Goal: Task Accomplishment & Management: Use online tool/utility

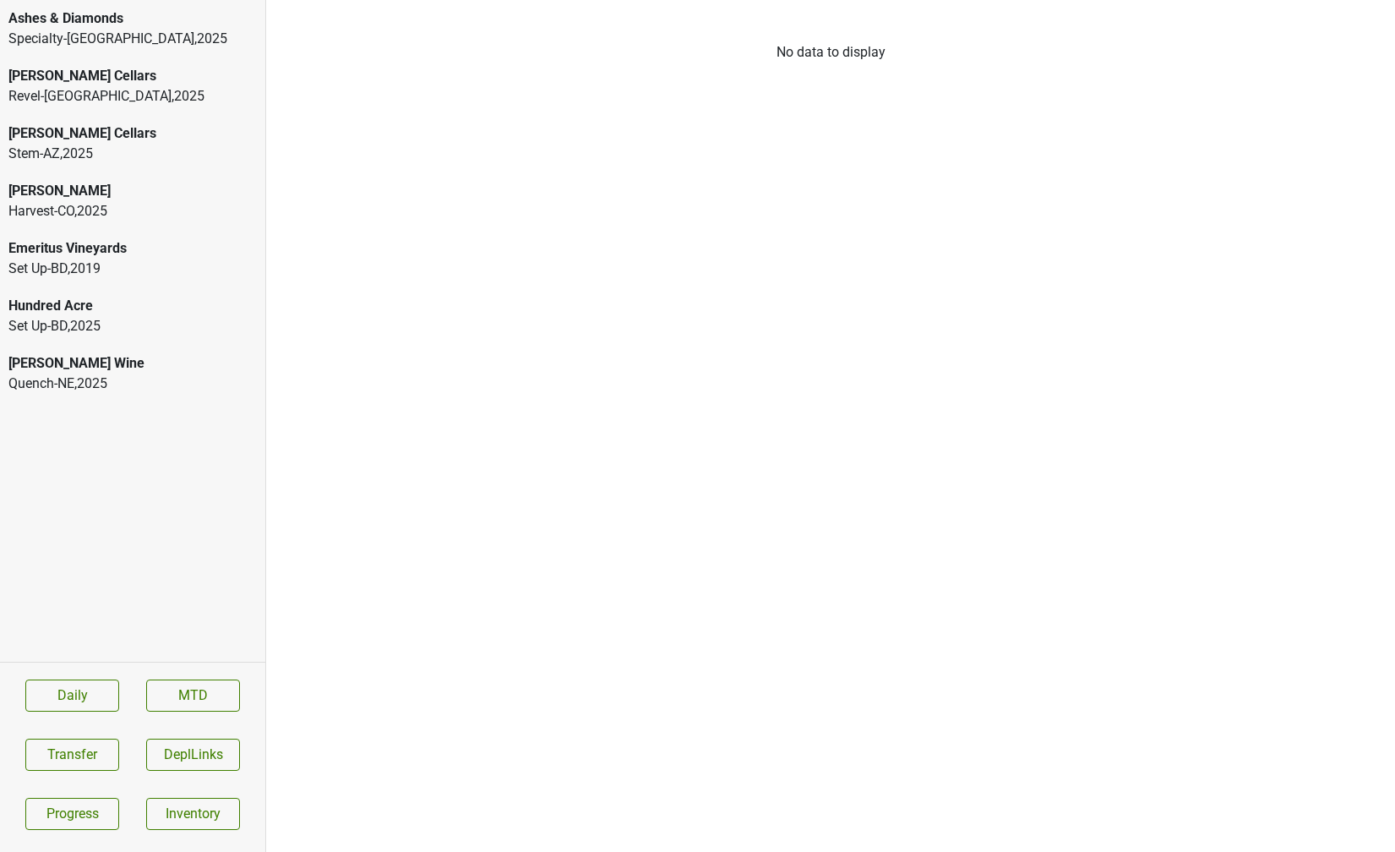
click at [74, 189] on div "Donnachadh" at bounding box center [132, 191] width 248 height 20
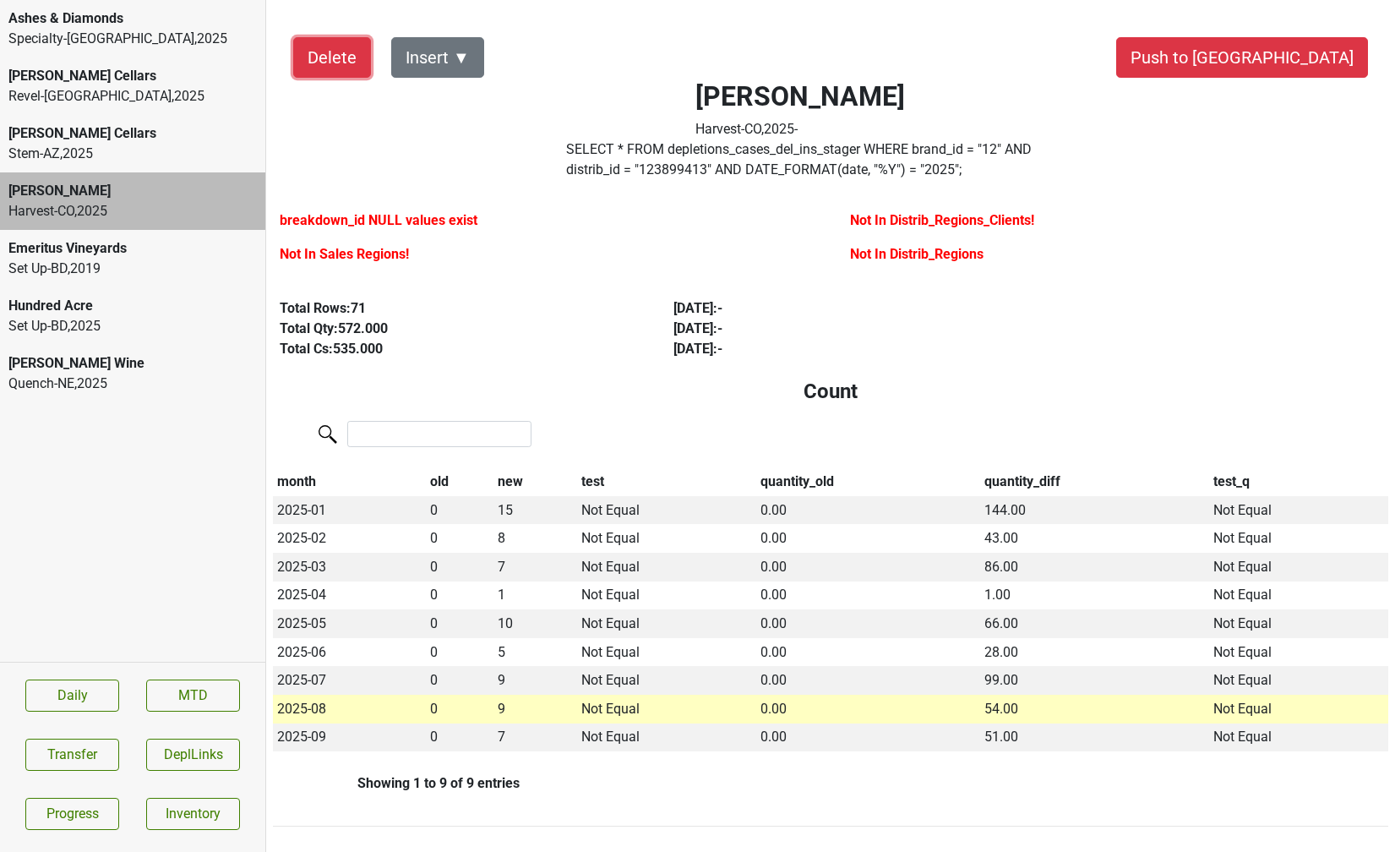
click at [351, 60] on button "Delete" at bounding box center [332, 57] width 78 height 41
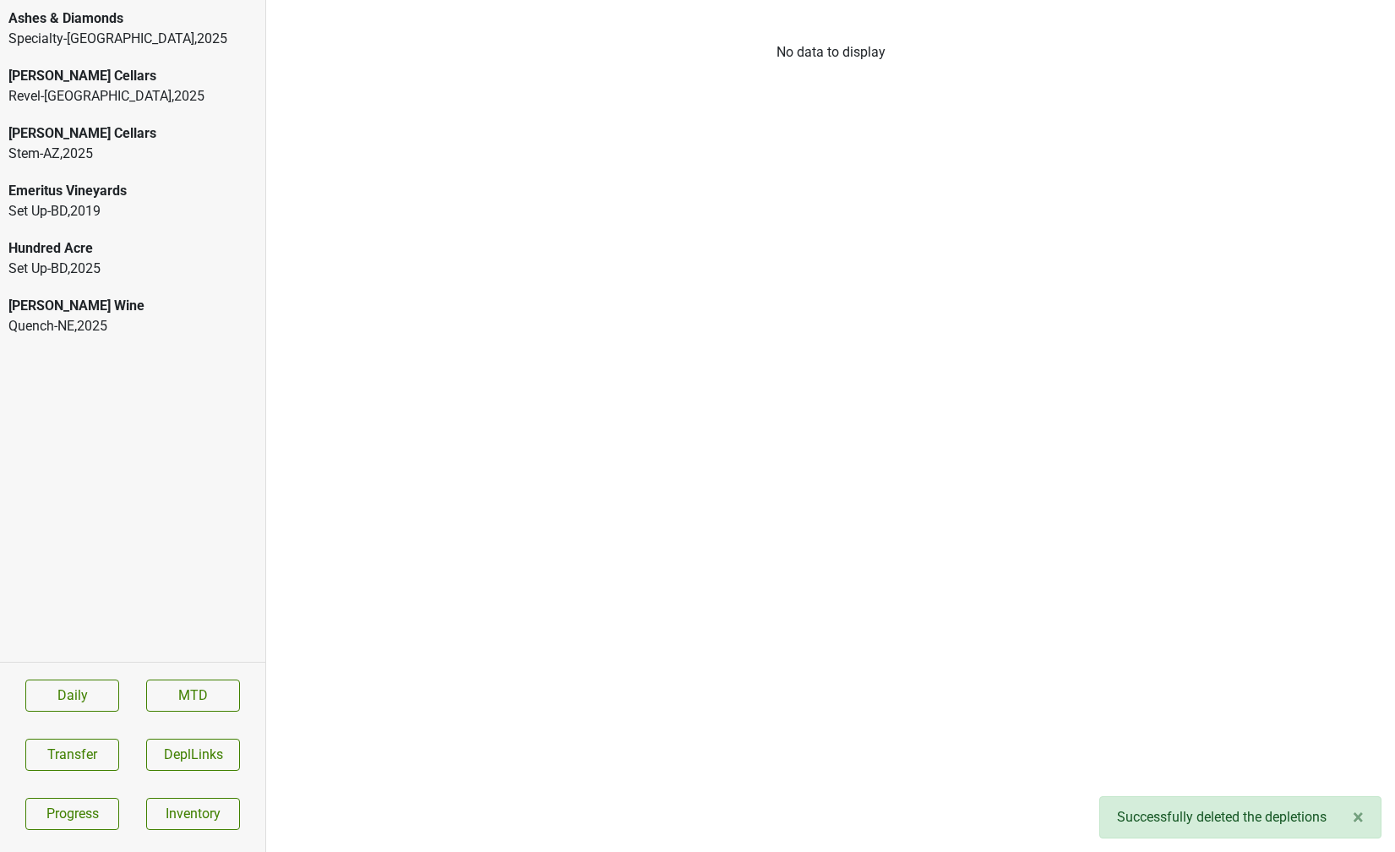
click at [123, 25] on div "Ashes & Diamonds" at bounding box center [132, 18] width 248 height 20
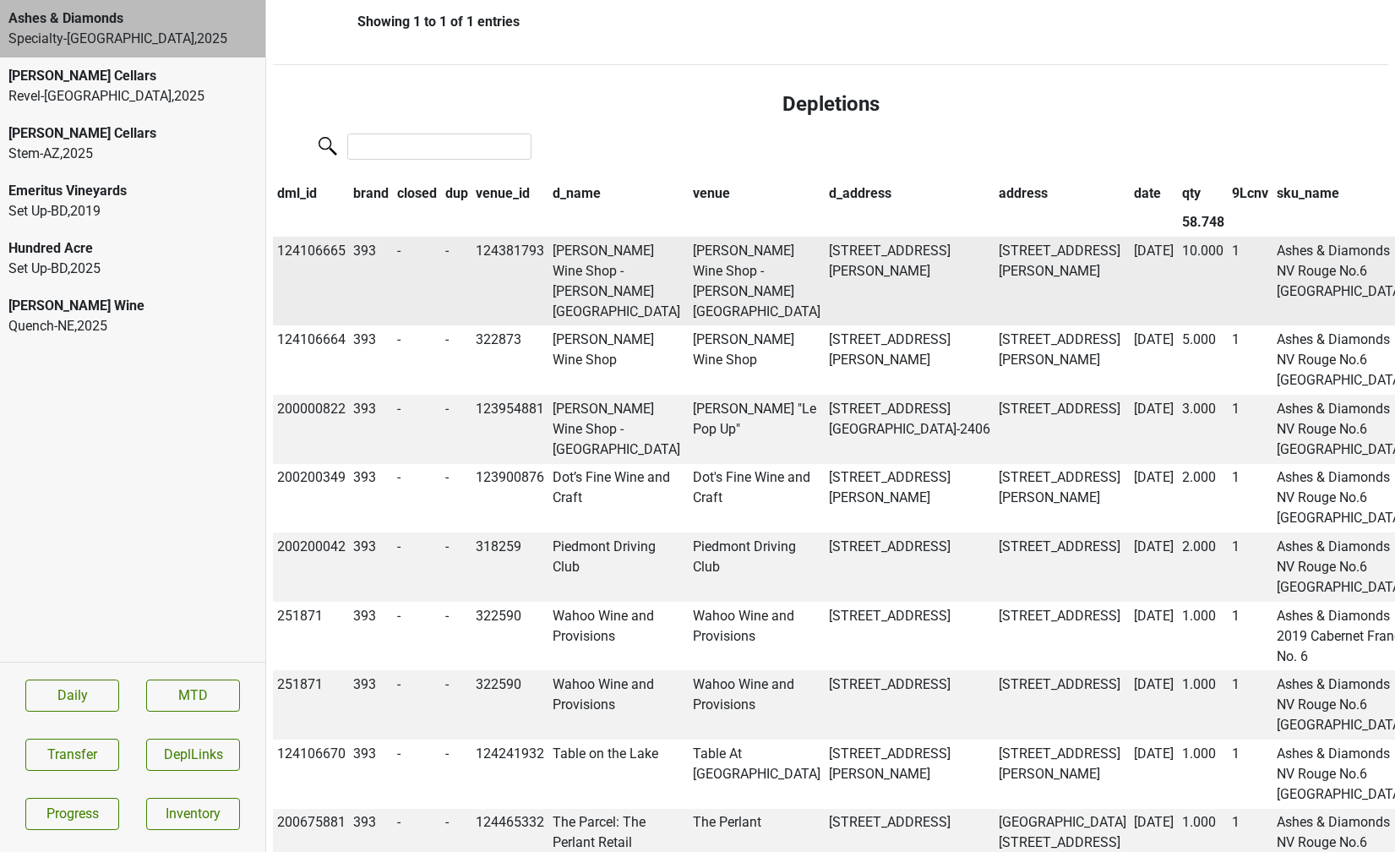
scroll to position [1215, 0]
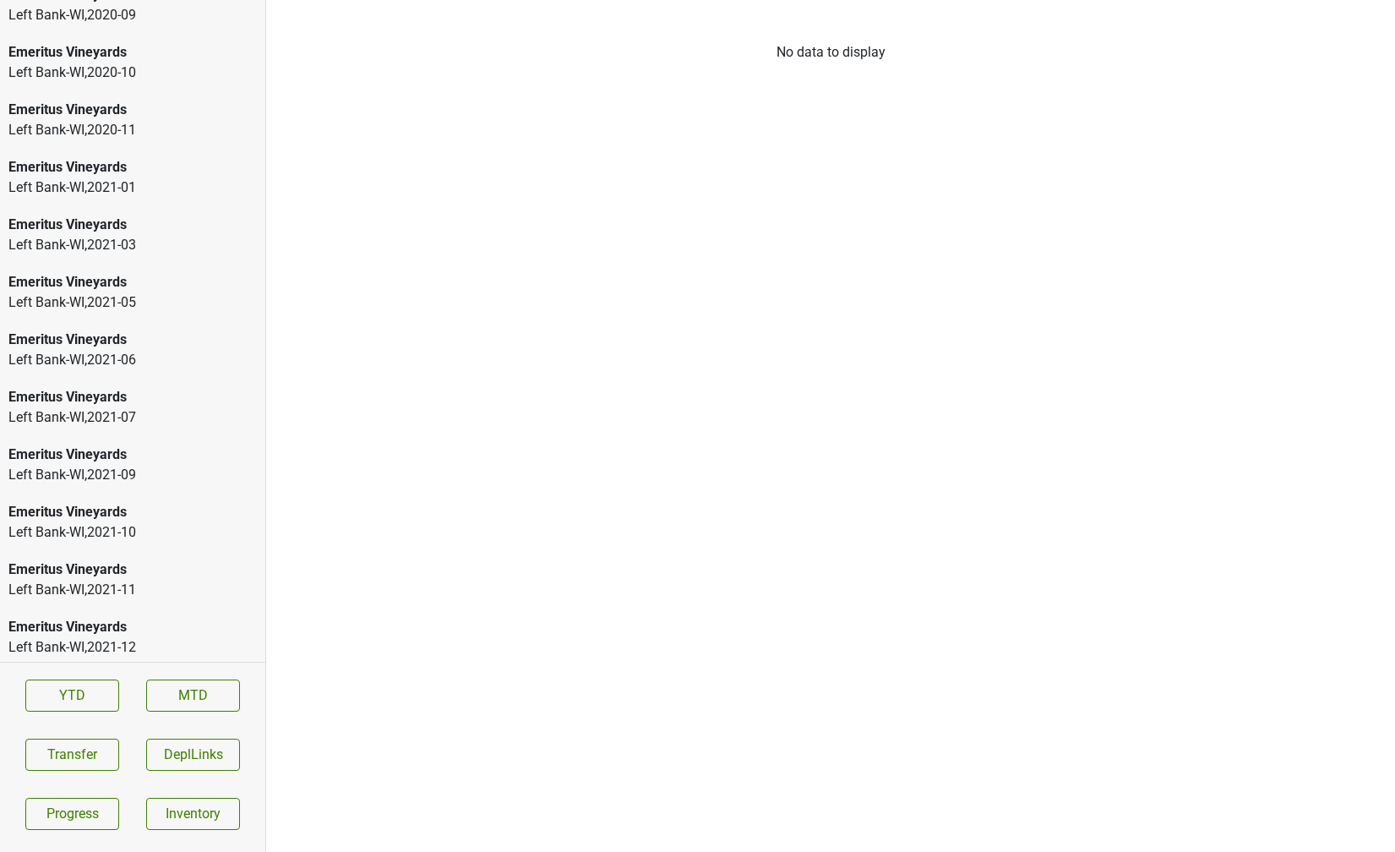
scroll to position [2268, 0]
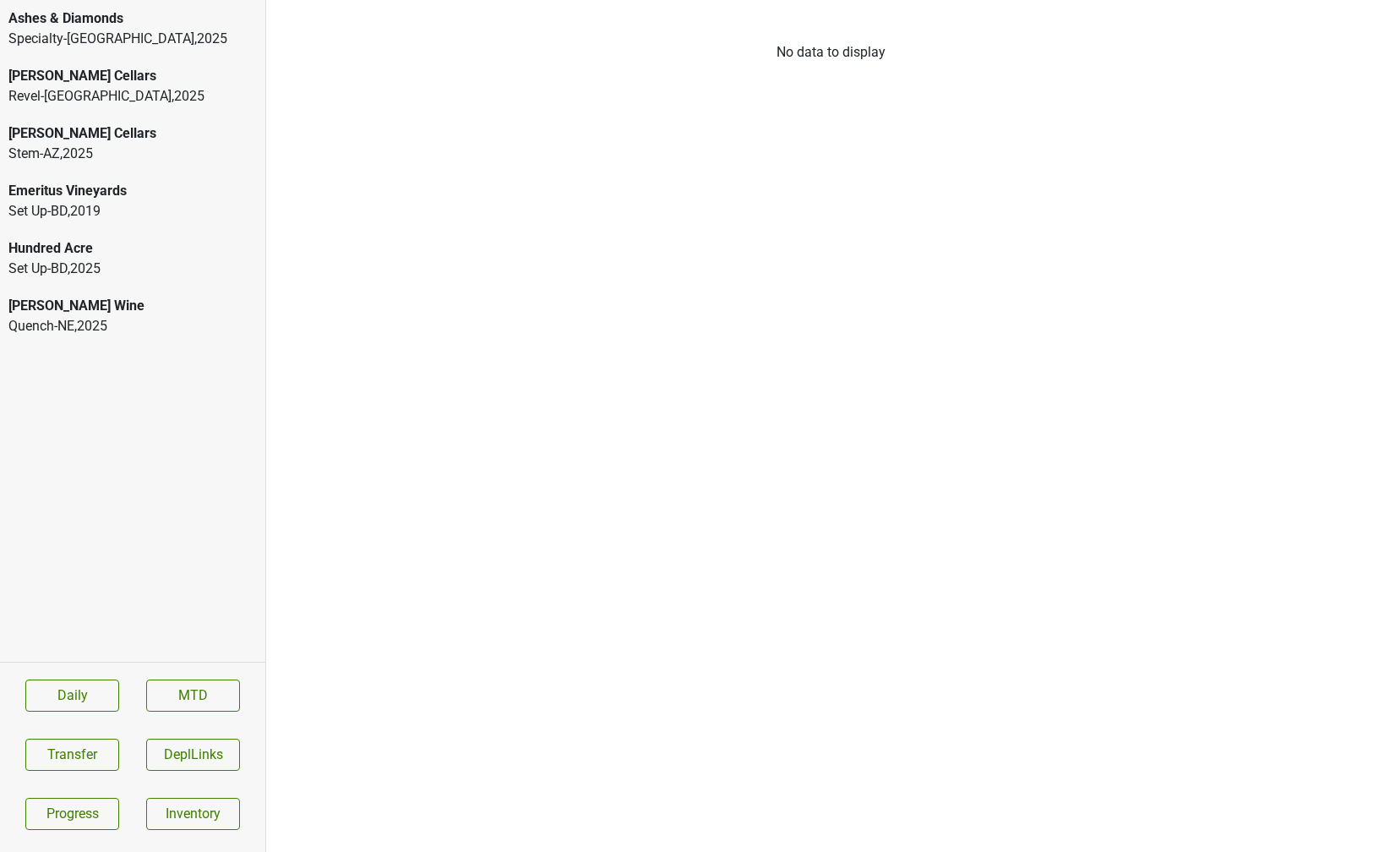
click at [188, 30] on div "Specialty-[GEOGRAPHIC_DATA] , 2025" at bounding box center [132, 39] width 248 height 20
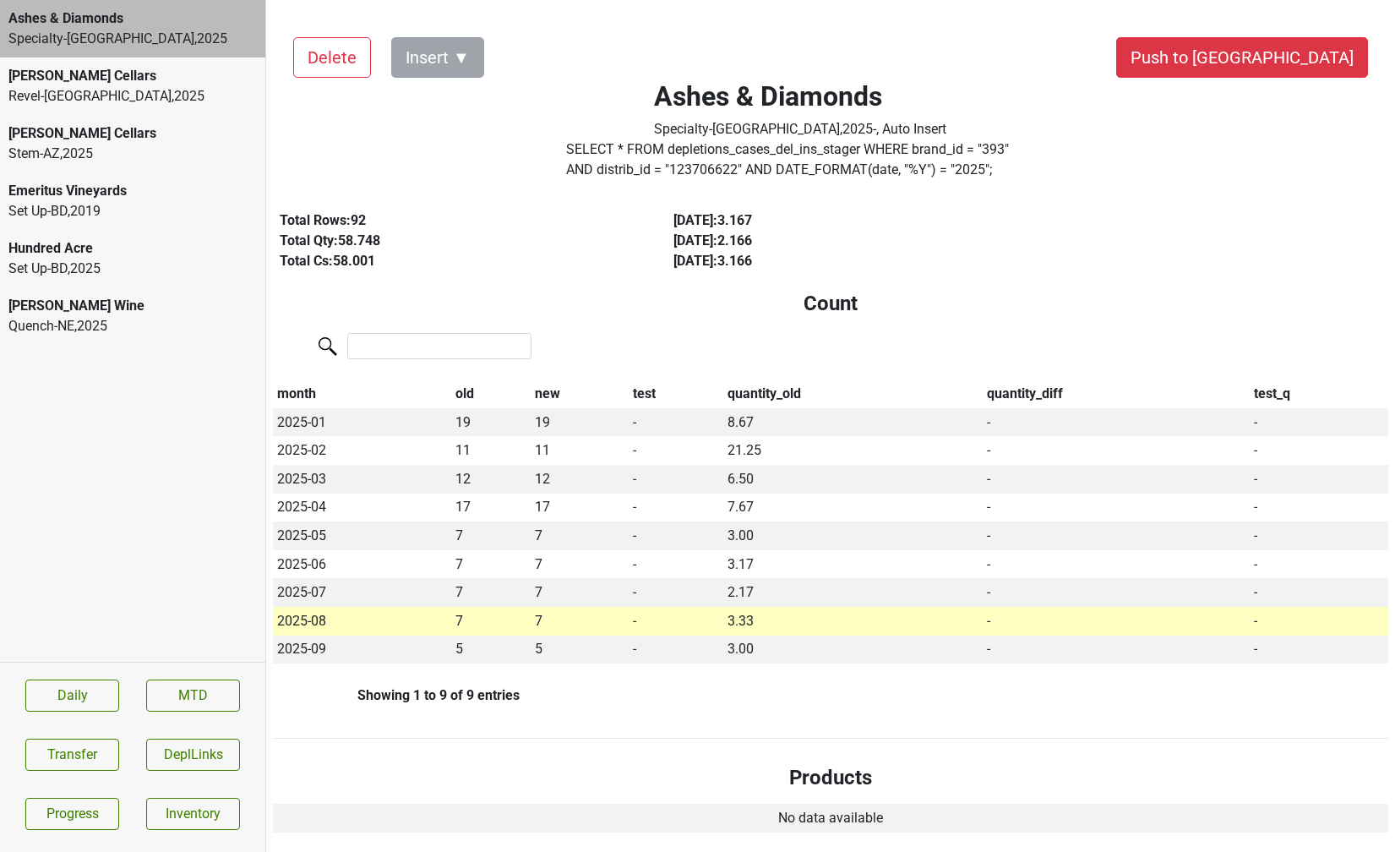
click at [76, 304] on div "Mary Taylor Wine" at bounding box center [132, 306] width 248 height 20
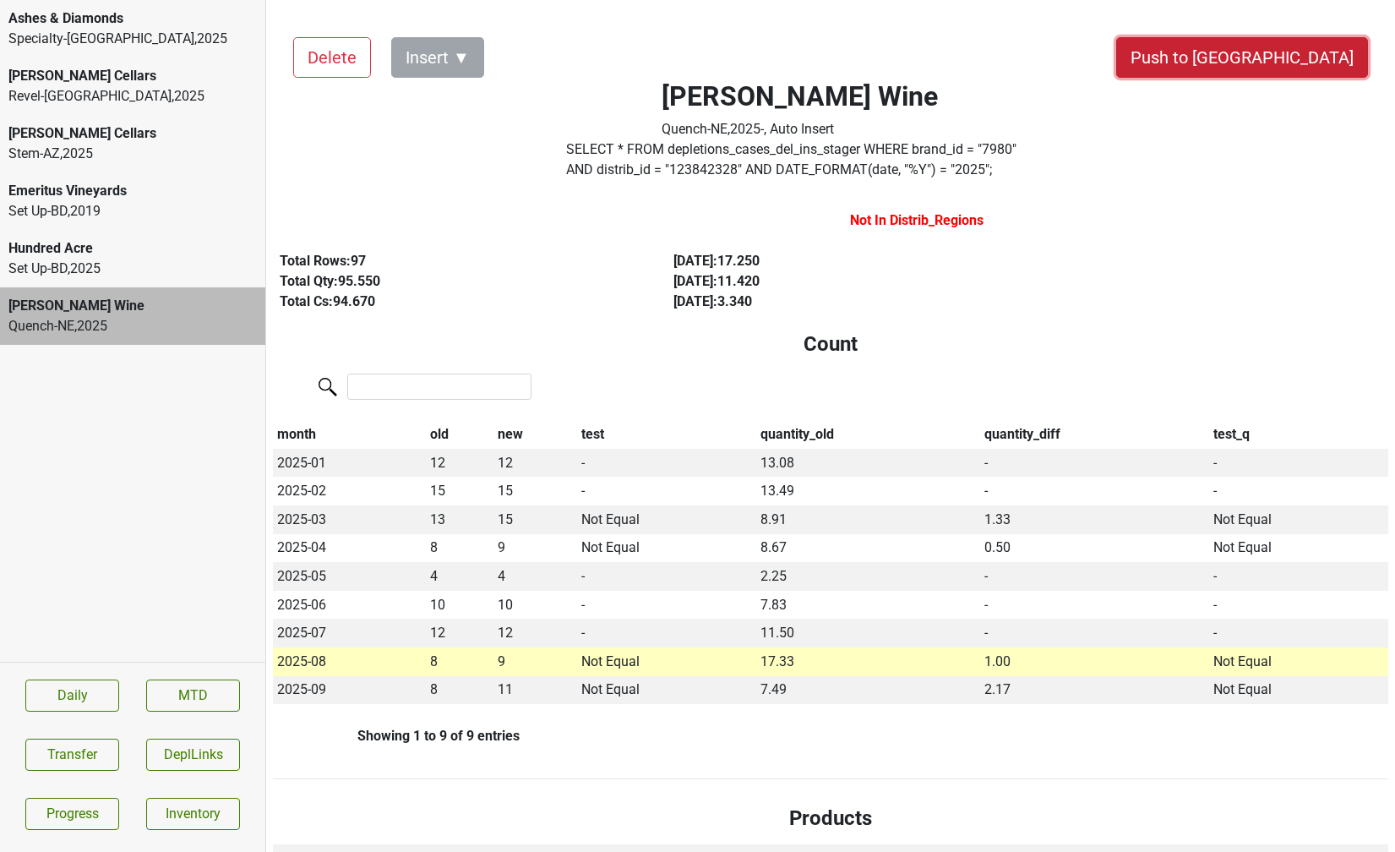
click at [1263, 73] on button "Push to DC" at bounding box center [1242, 57] width 252 height 41
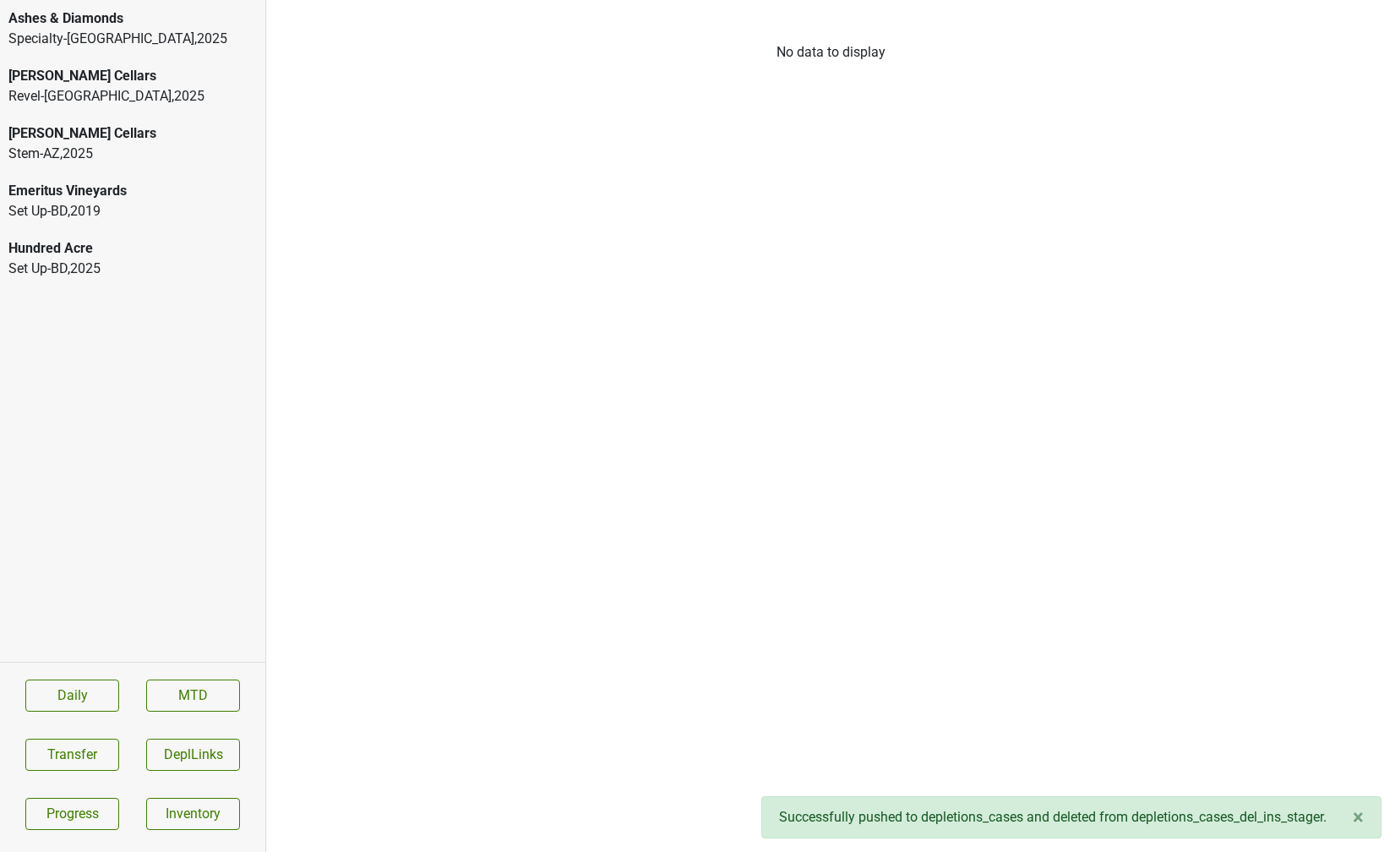
click at [99, 36] on div "Specialty-GA , 2025" at bounding box center [132, 39] width 248 height 20
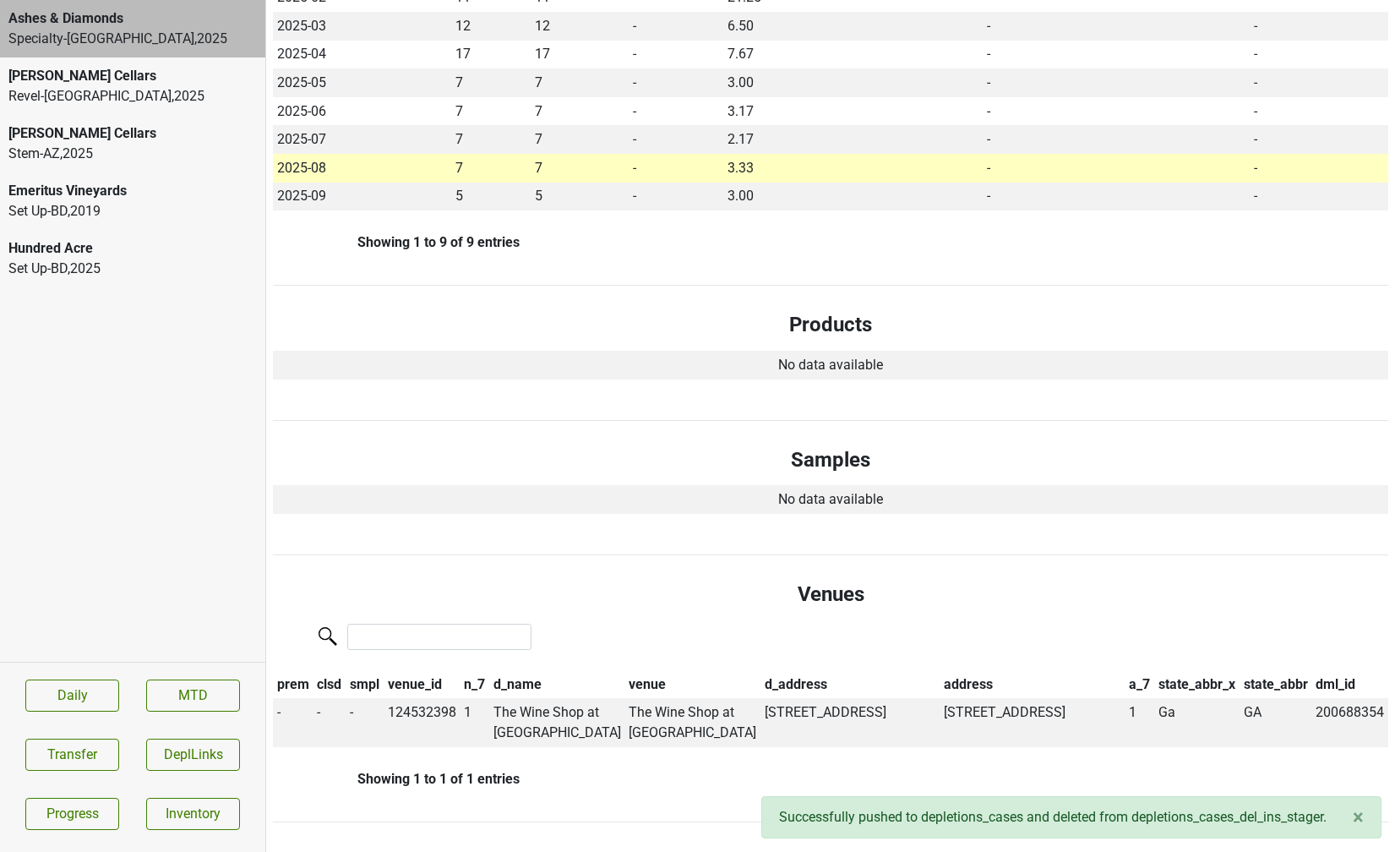
scroll to position [477, 0]
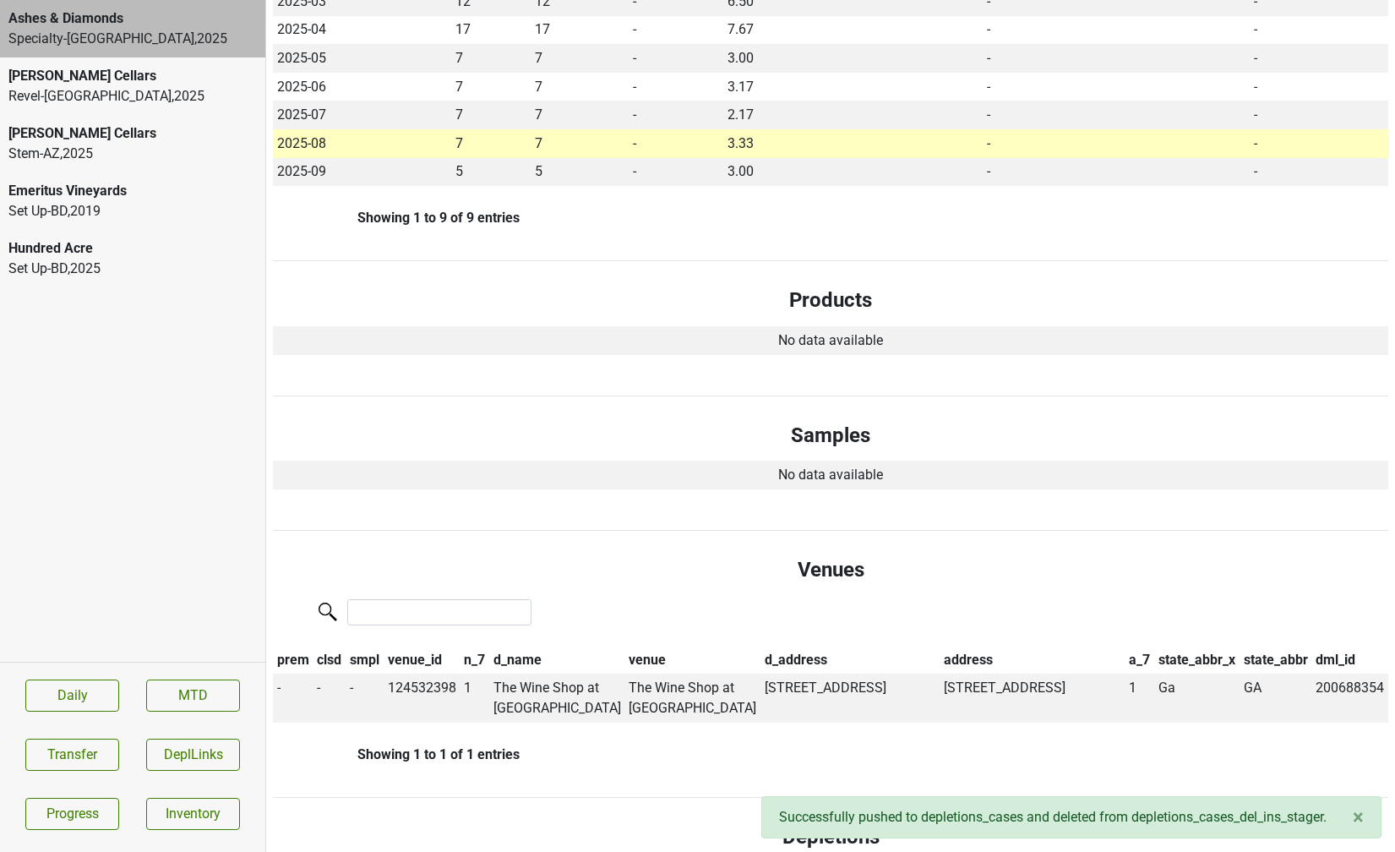
click at [492, 462] on td "No data available" at bounding box center [830, 474] width 1115 height 29
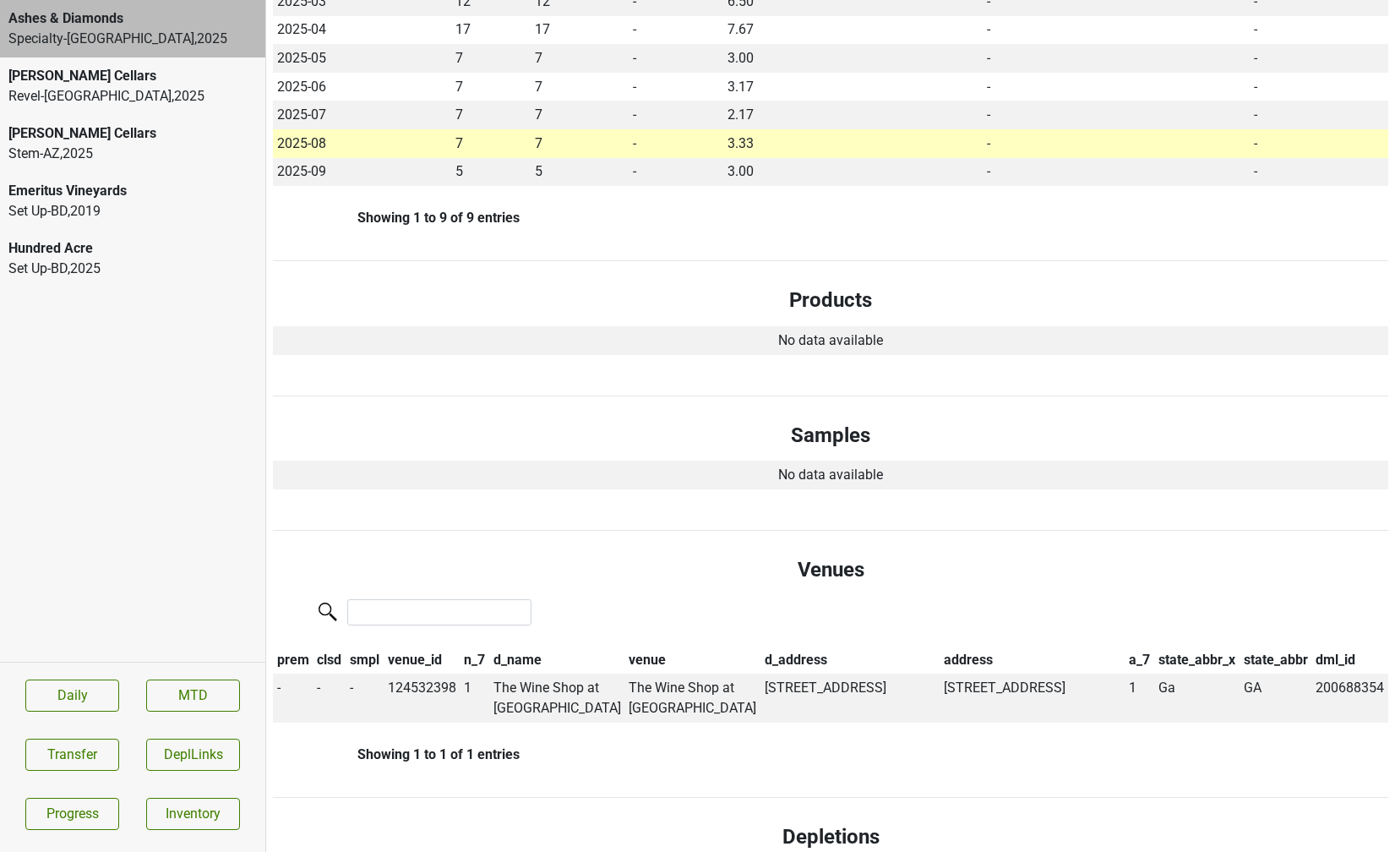
scroll to position [0, 0]
